Goal: Information Seeking & Learning: Learn about a topic

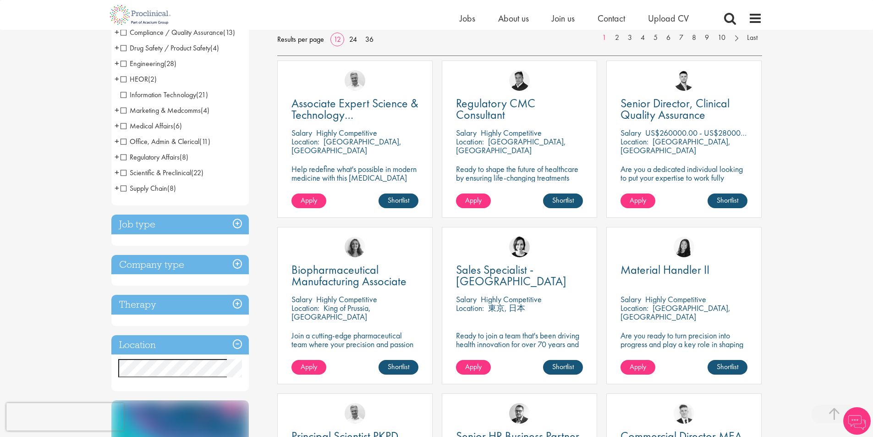
scroll to position [201, 0]
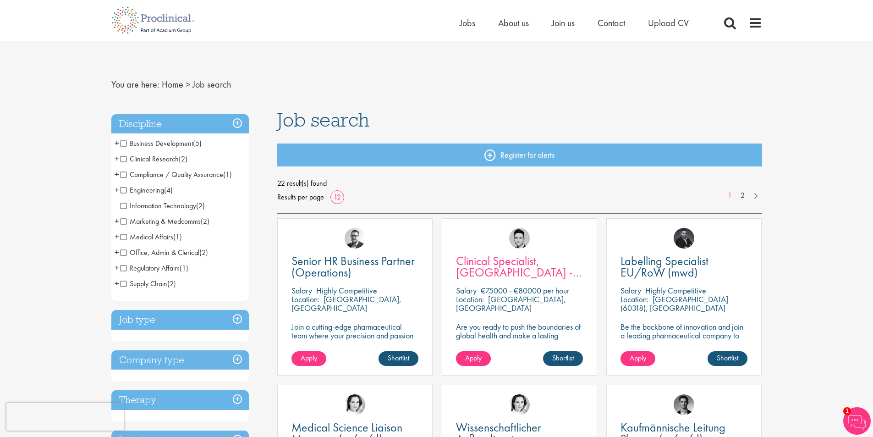
click at [511, 268] on span "Clinical Specialist, [GEOGRAPHIC_DATA] - Cardiac" at bounding box center [519, 272] width 126 height 38
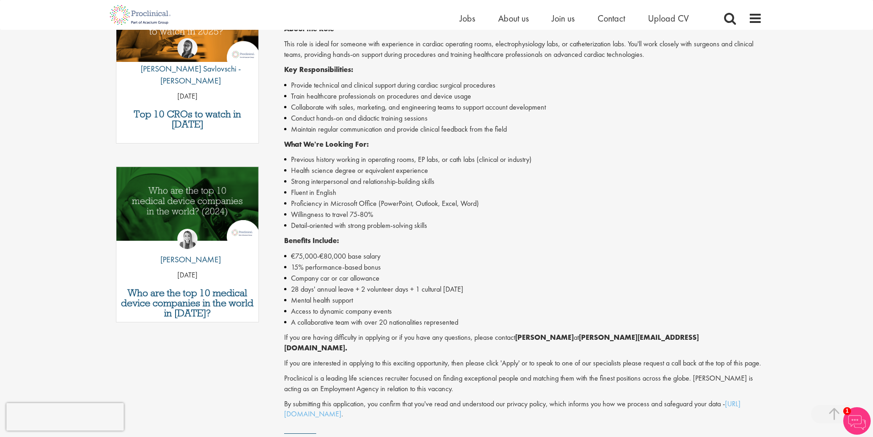
scroll to position [381, 0]
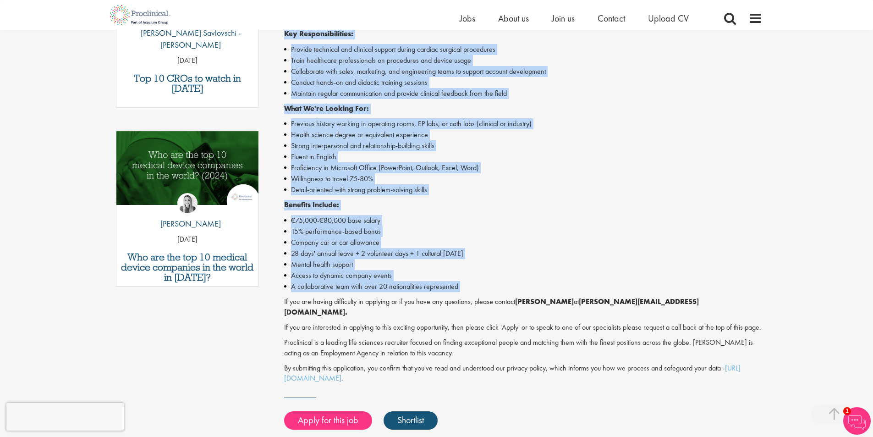
drag, startPoint x: 286, startPoint y: 118, endPoint x: 565, endPoint y: 275, distance: 319.3
click at [565, 275] on div "Clinical Specialist, Germany - Cardiac Salary: €75000 - €80000 per hour Job typ…" at bounding box center [519, 115] width 499 height 787
copy div "Clinical Specialist, Germany - Cardiac Salary: €75000 - €80000 per hour Job typ…"
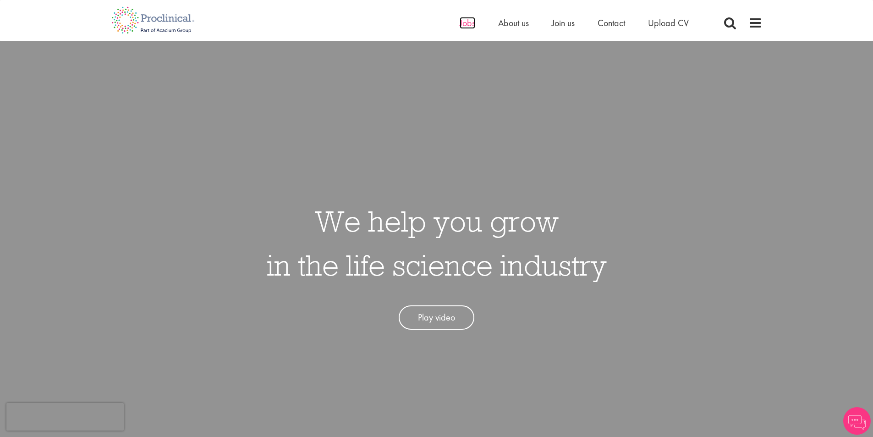
click at [465, 27] on span "Jobs" at bounding box center [468, 23] width 16 height 12
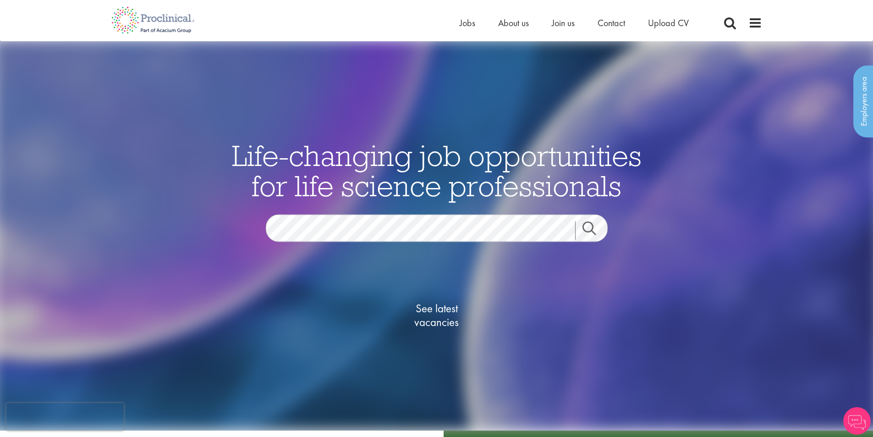
scroll to position [129, 0]
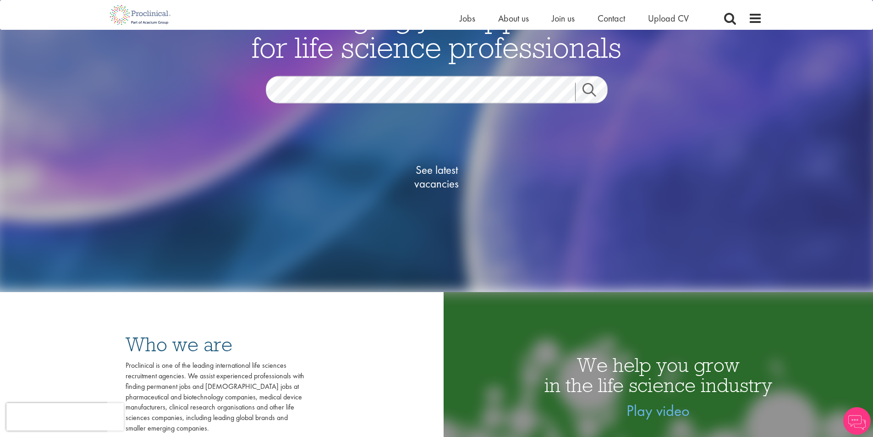
click at [449, 169] on span "See latest vacancies" at bounding box center [437, 176] width 92 height 27
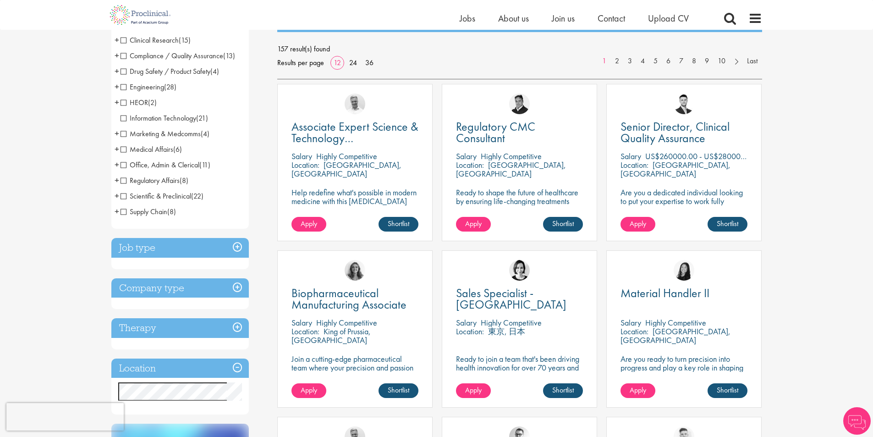
scroll to position [153, 0]
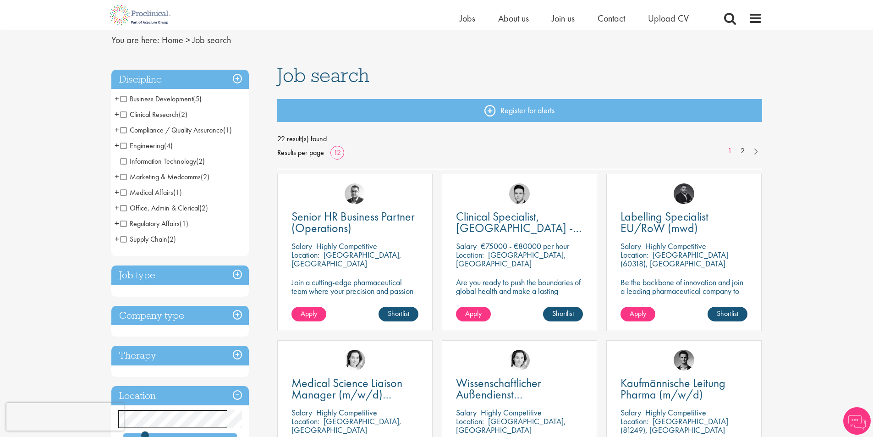
scroll to position [129, 0]
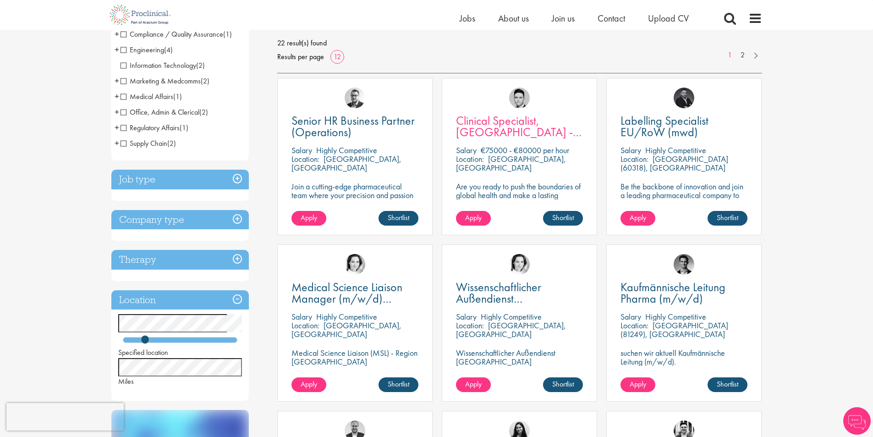
click at [458, 121] on span "Clinical Specialist, [GEOGRAPHIC_DATA] - Cardiac" at bounding box center [519, 132] width 126 height 38
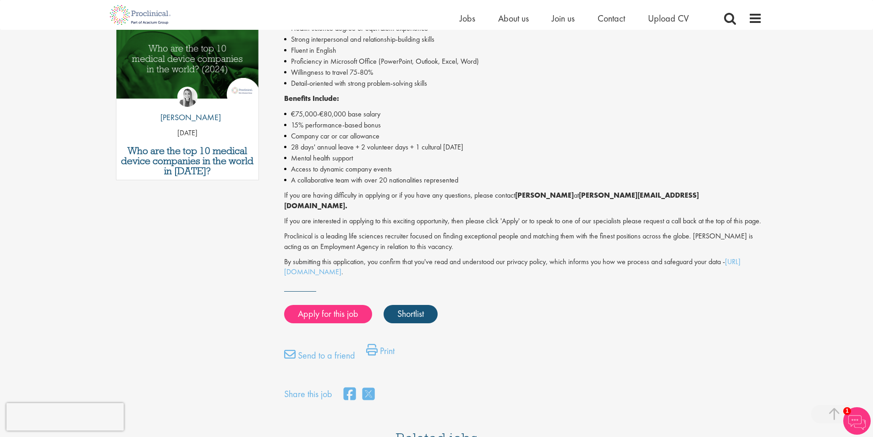
scroll to position [674, 0]
